Goal: Book appointment/travel/reservation

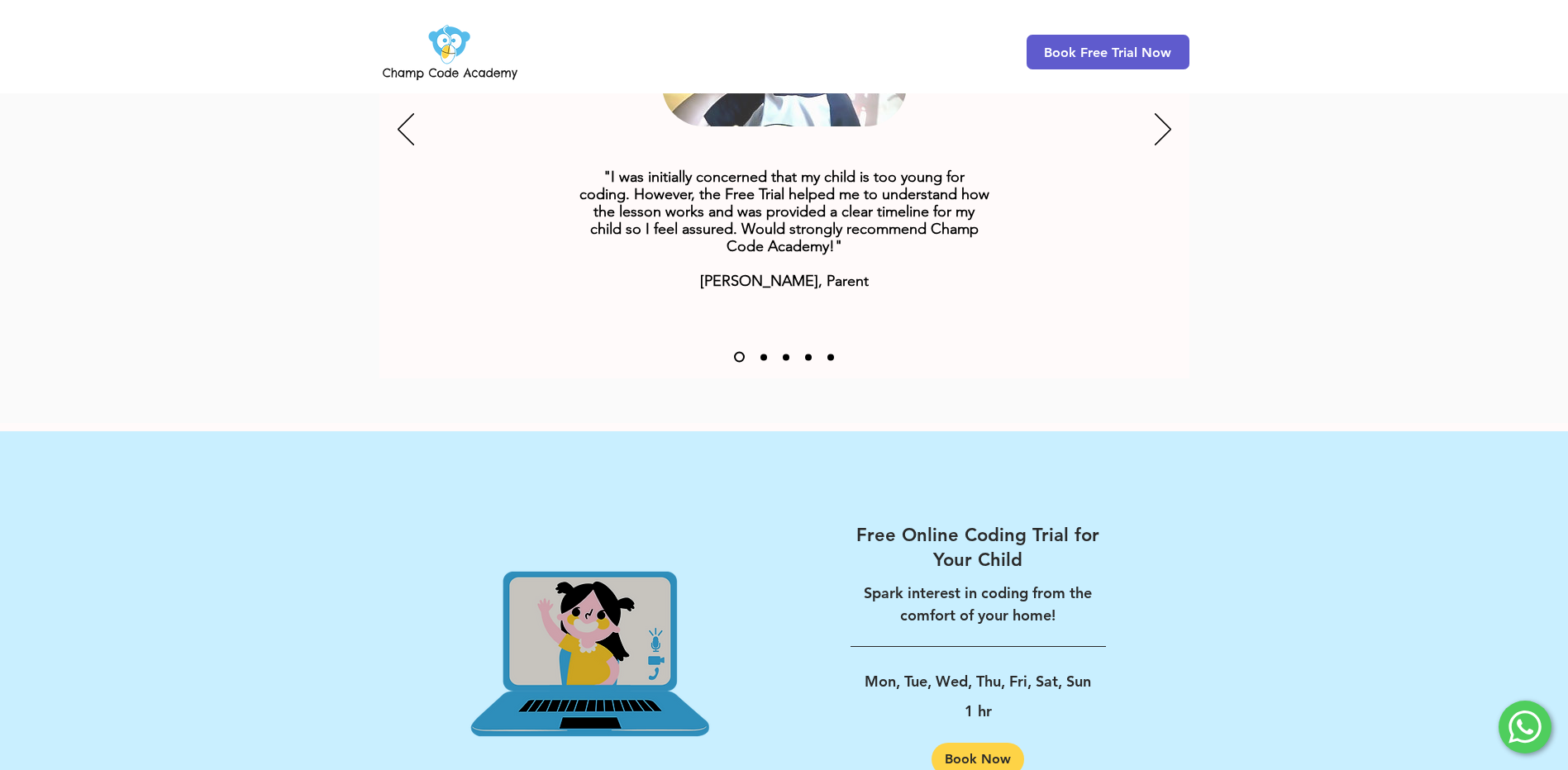
scroll to position [1984, 0]
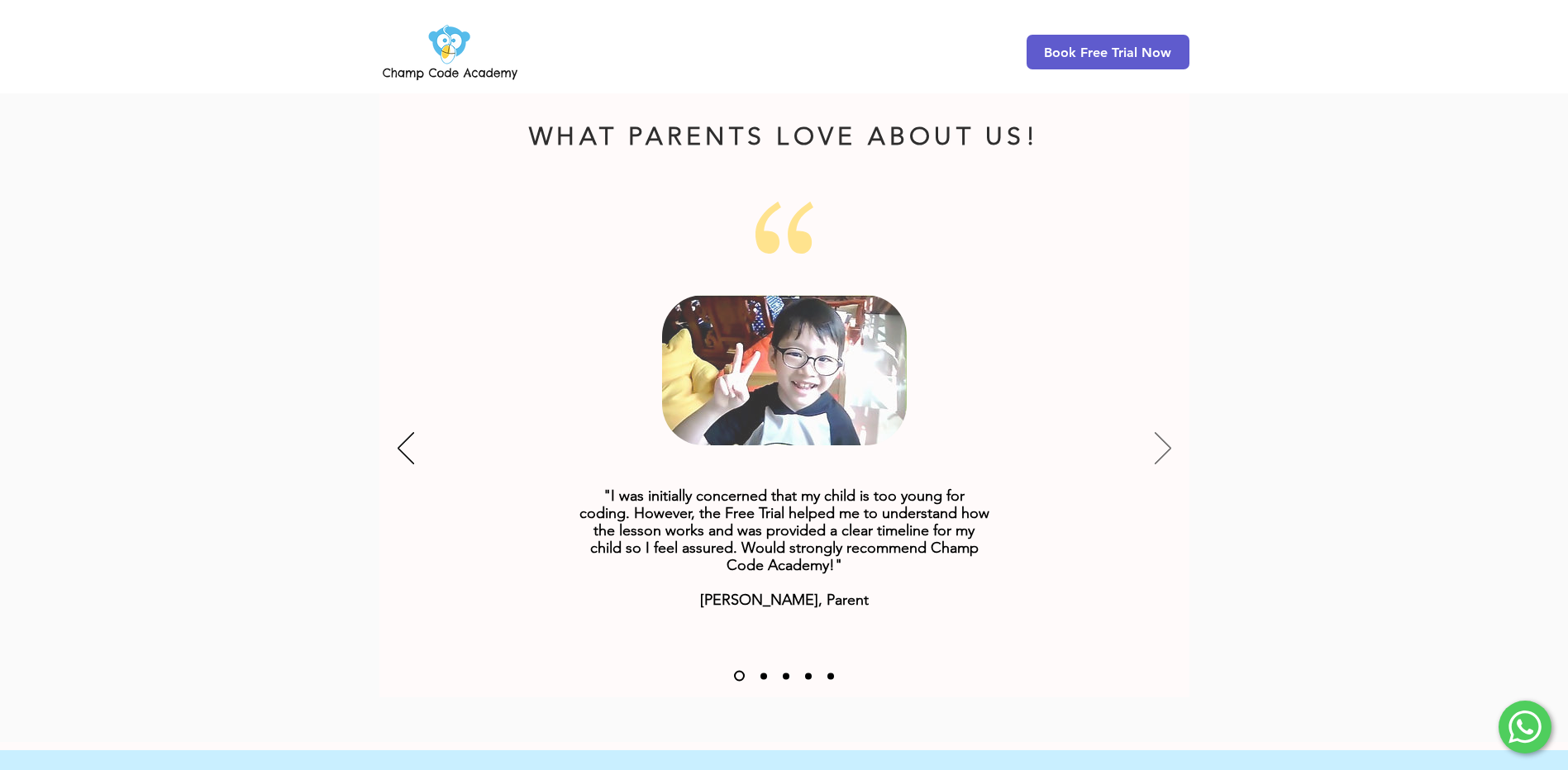
click at [1158, 433] on icon "Next" at bounding box center [1163, 448] width 16 height 32
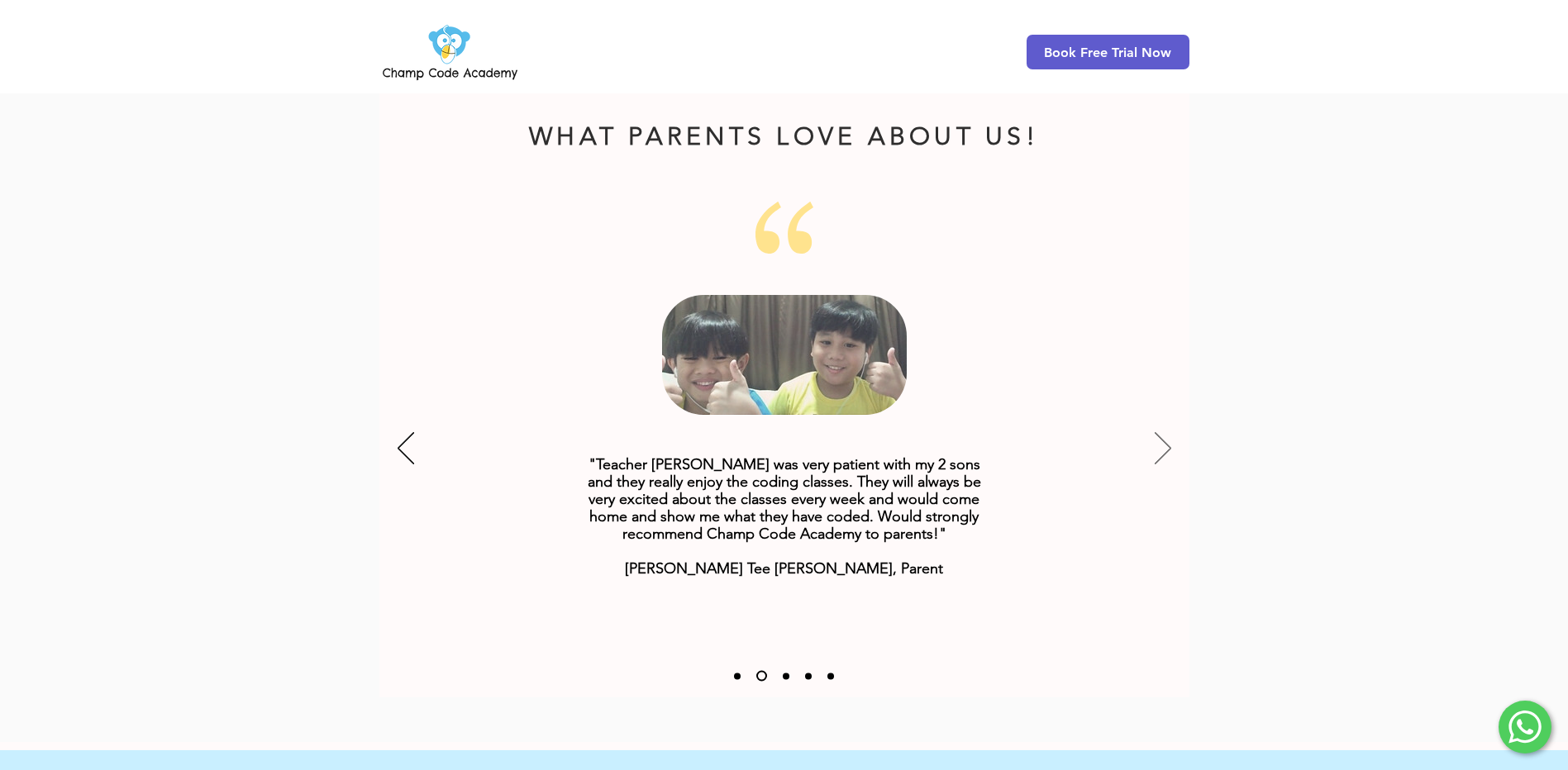
click at [1158, 433] on icon "Next" at bounding box center [1163, 448] width 16 height 32
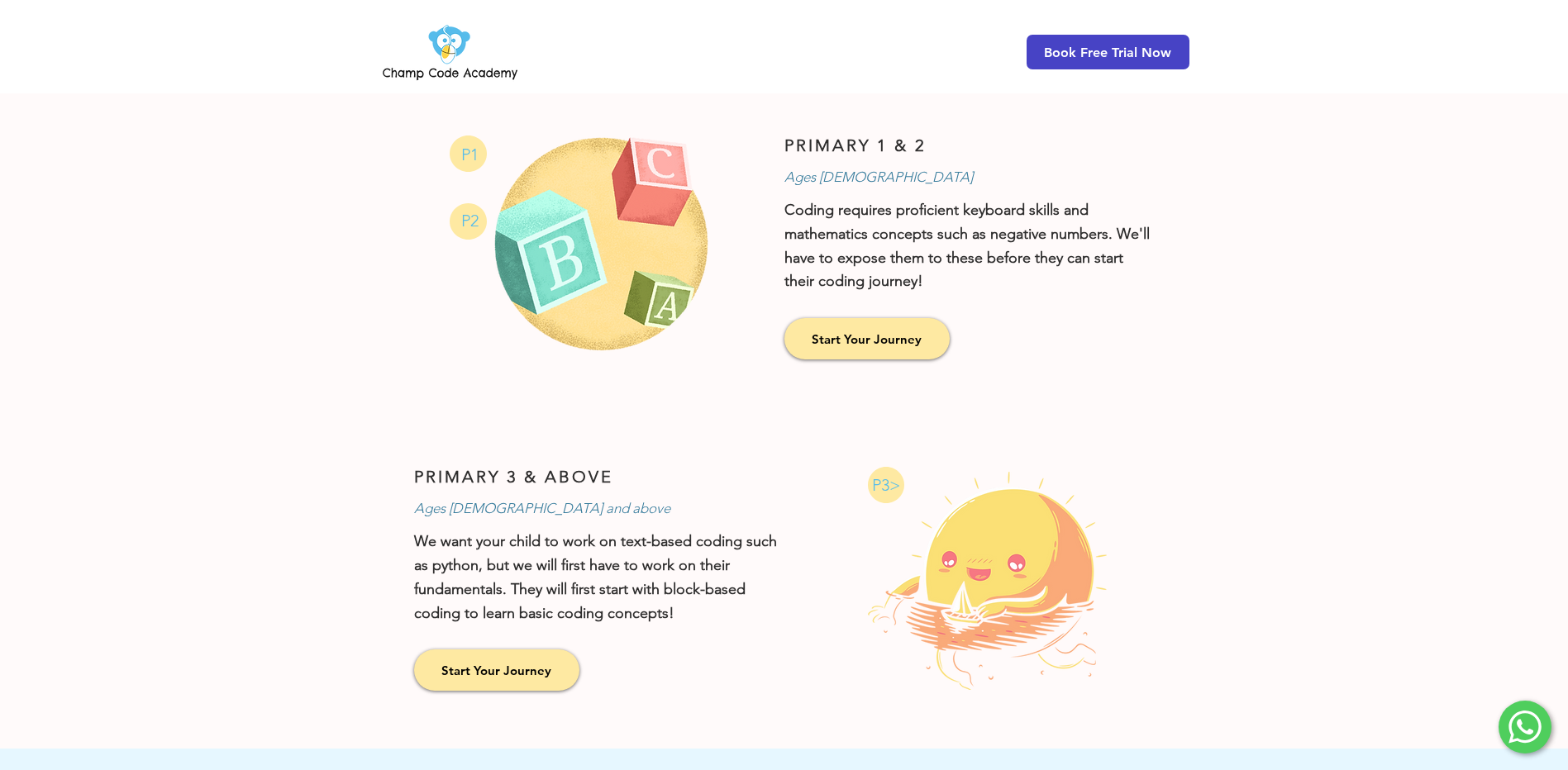
scroll to position [909, 0]
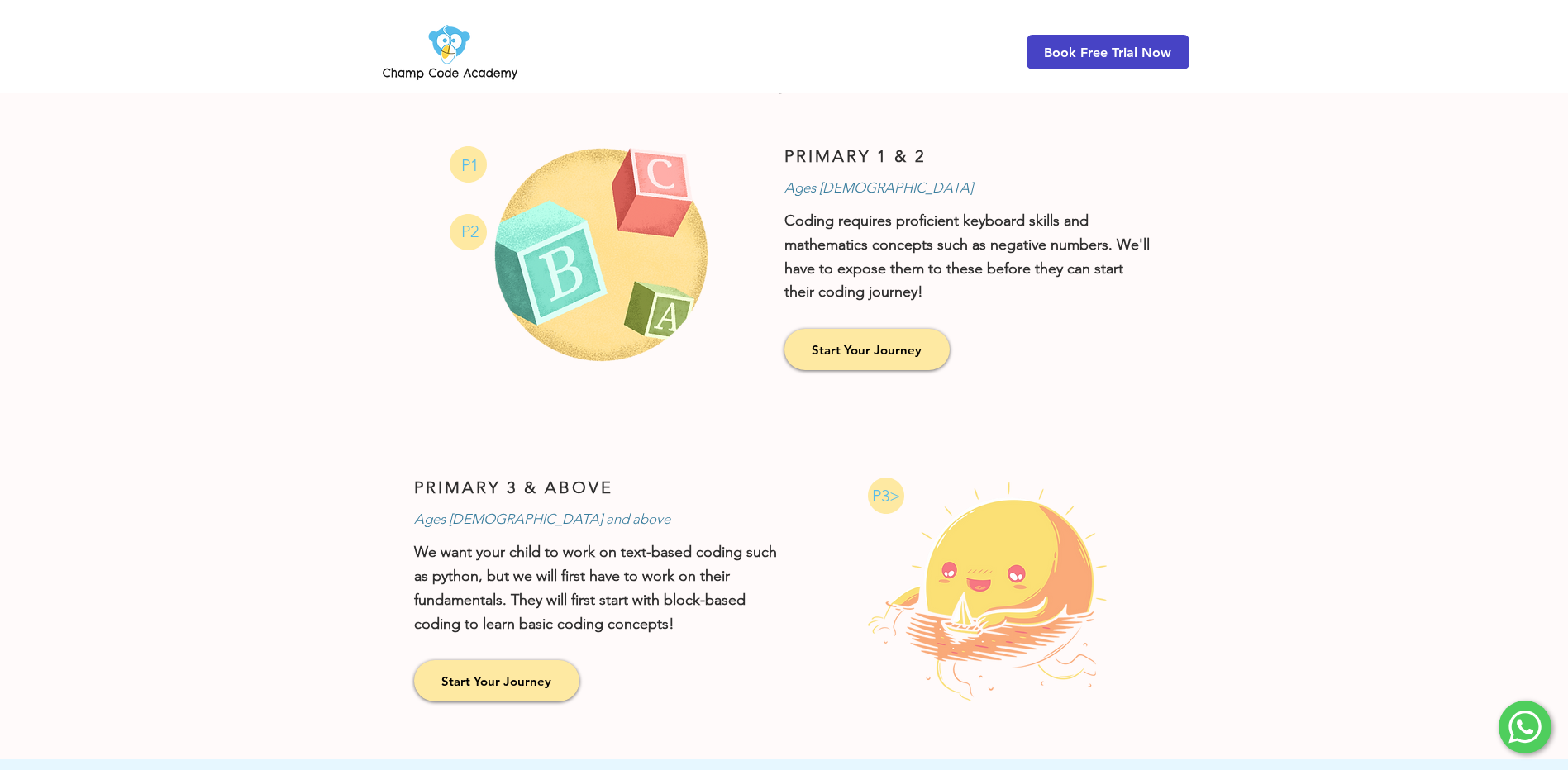
click at [1089, 52] on span "Book Free Trial Now" at bounding box center [1108, 53] width 127 height 16
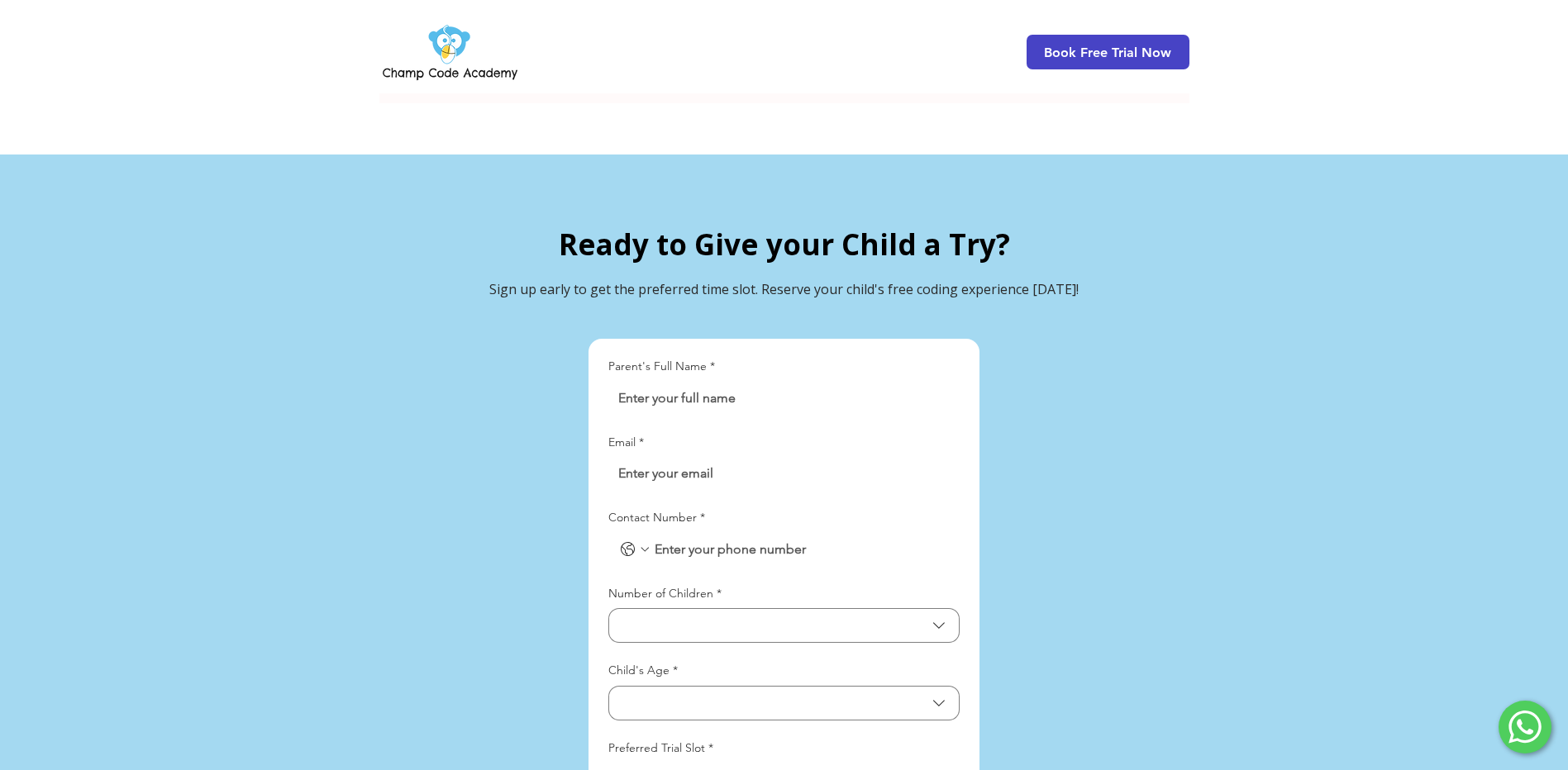
scroll to position [3642, 0]
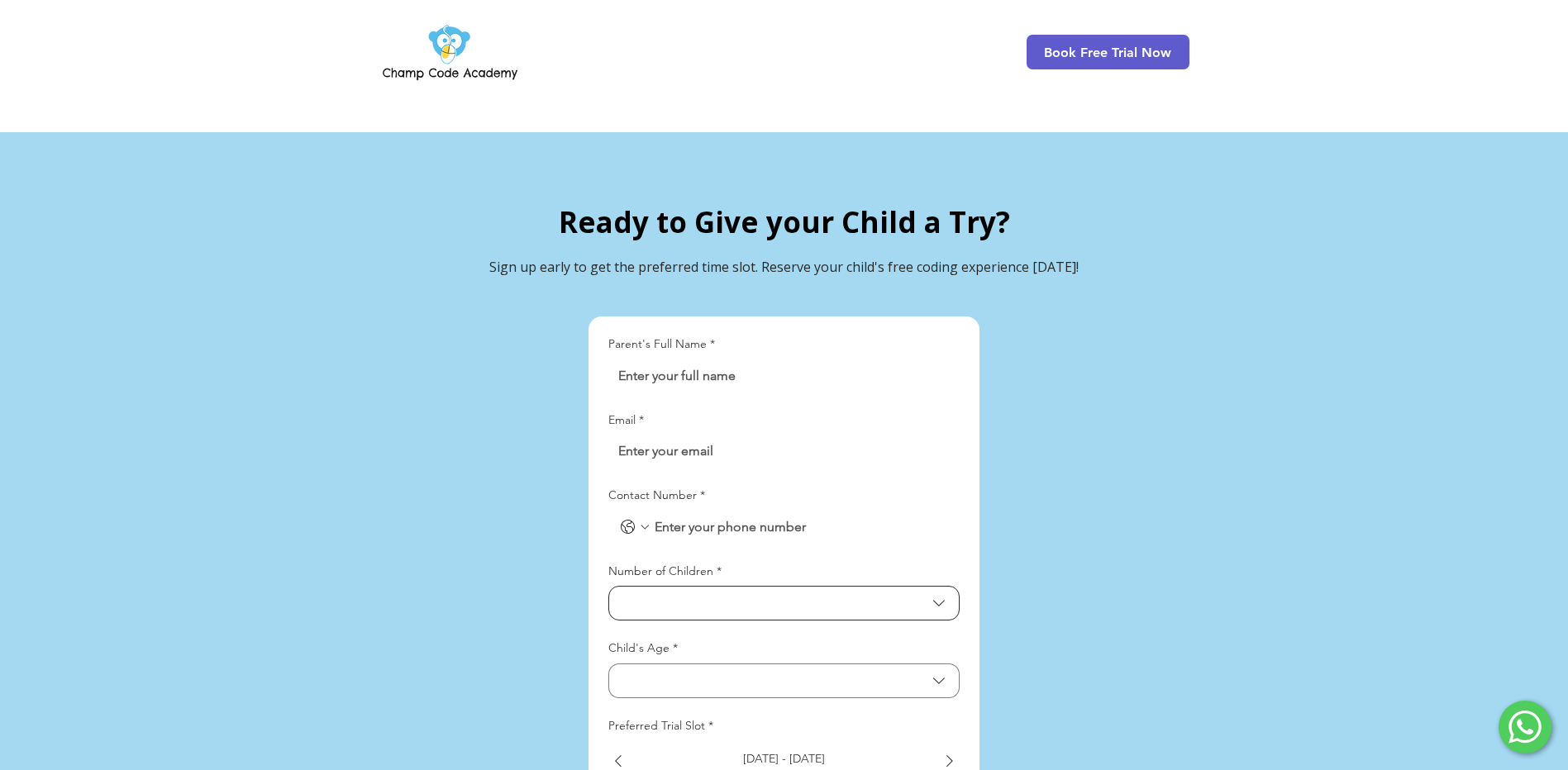
click at [938, 594] on icon "Number of Children" at bounding box center [939, 603] width 20 height 20
click at [1073, 568] on div "main content" at bounding box center [784, 728] width 1568 height 1191
click at [938, 695] on icon "Child's Age" at bounding box center [939, 704] width 20 height 20
click at [1214, 575] on div "main content" at bounding box center [784, 728] width 1568 height 1191
